Goal: Find specific page/section: Find specific page/section

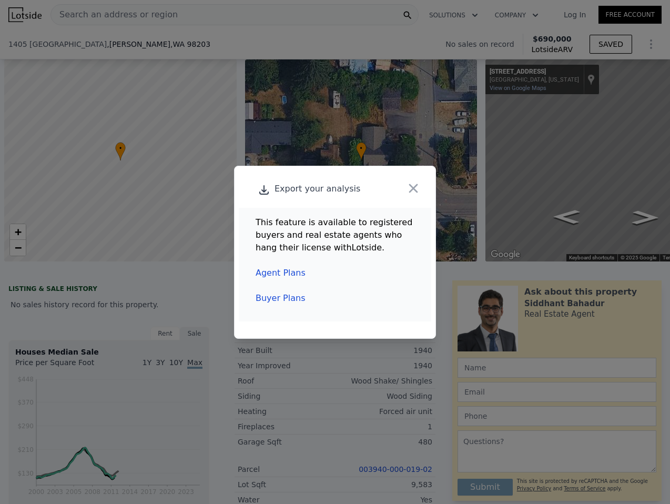
scroll to position [0, 4]
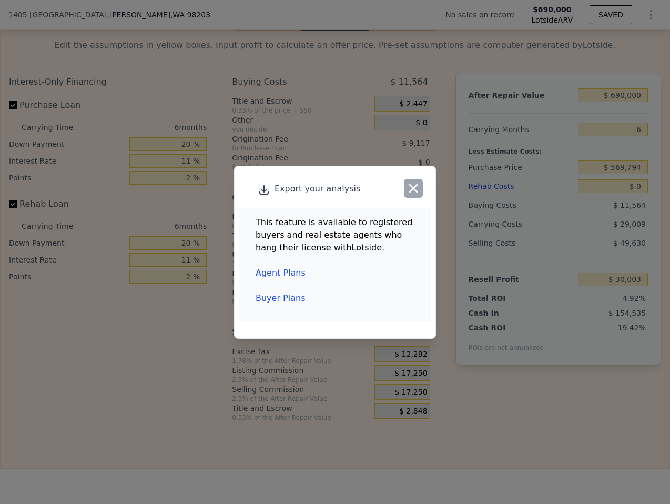
click at [418, 188] on icon "button" at bounding box center [413, 188] width 15 height 15
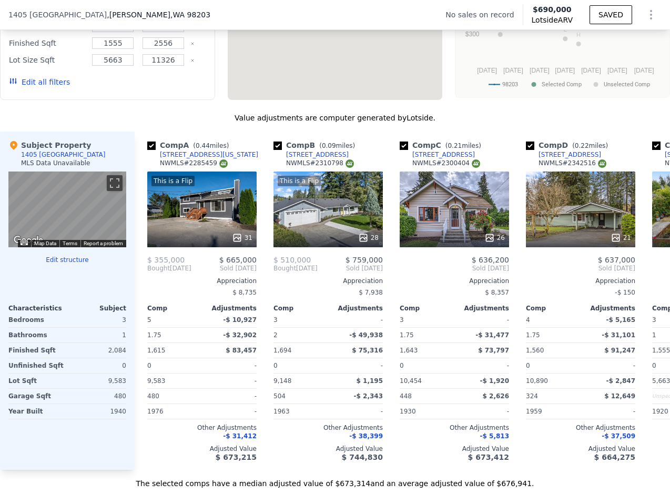
scroll to position [0, 0]
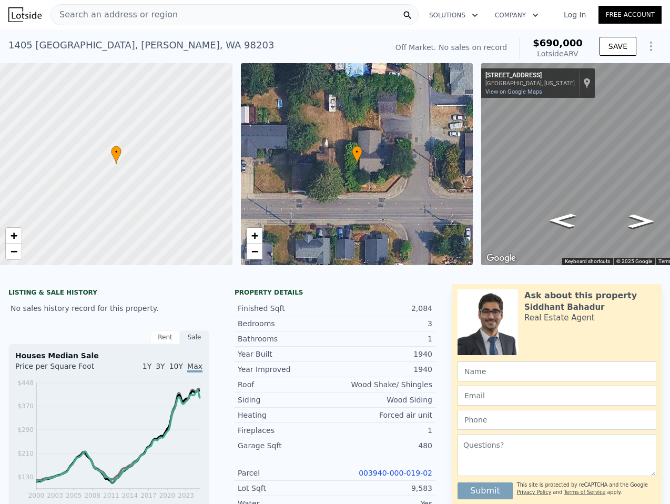
click at [156, 13] on span "Search an address or region" at bounding box center [114, 14] width 127 height 13
click at [577, 12] on link "Log In" at bounding box center [574, 14] width 47 height 11
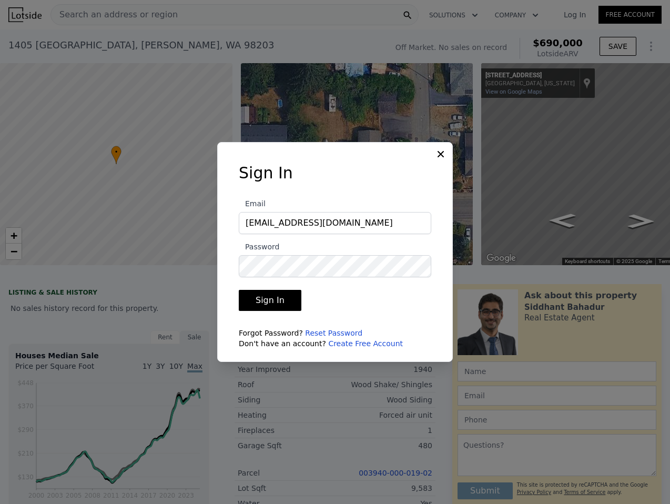
type input "[EMAIL_ADDRESS][DOMAIN_NAME]"
click at [239, 290] on button "Sign In" at bounding box center [270, 300] width 63 height 21
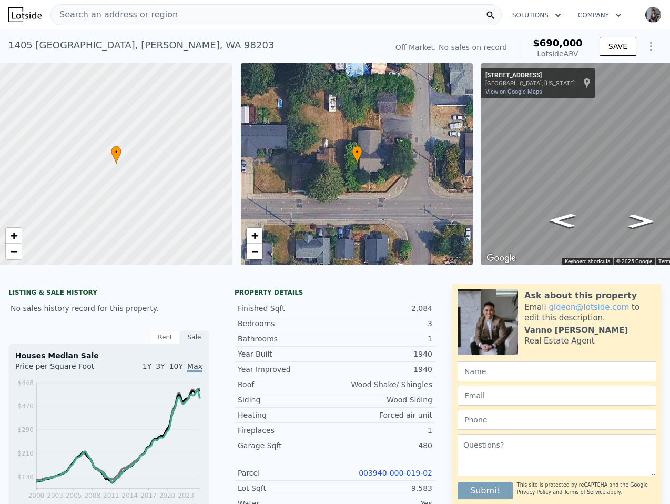
click at [277, 1] on nav "Search an address or region Solutions Company Open main menu Open user menu" at bounding box center [335, 14] width 670 height 29
click at [272, 13] on div "Search an address or region" at bounding box center [275, 14] width 451 height 21
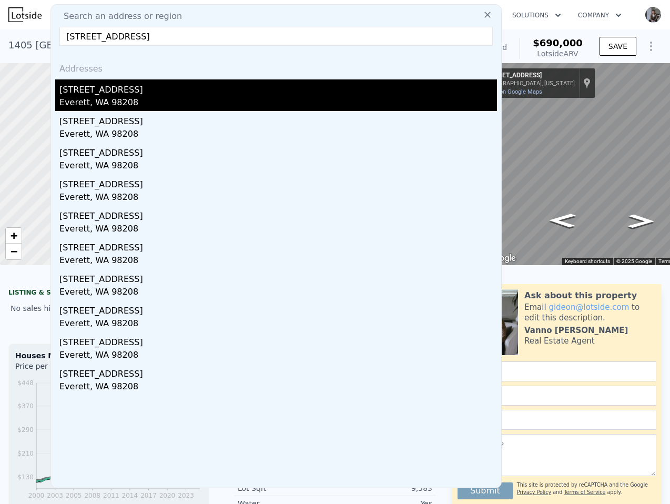
type input "[STREET_ADDRESS]"
click at [187, 93] on div "[STREET_ADDRESS]" at bounding box center [277, 87] width 437 height 17
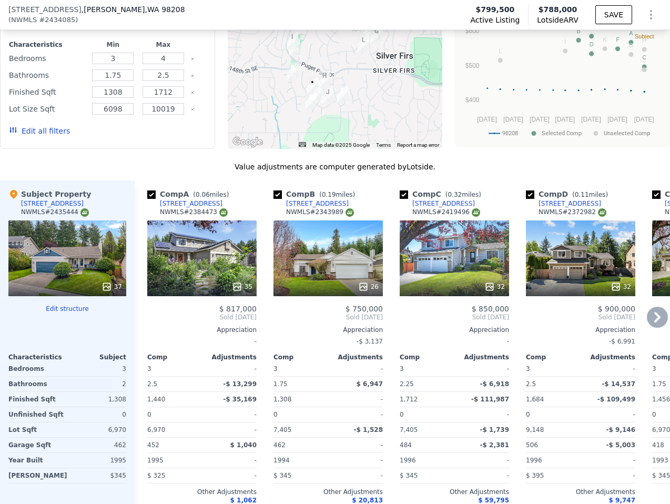
scroll to position [1160, 0]
